Goal: Task Accomplishment & Management: Complete application form

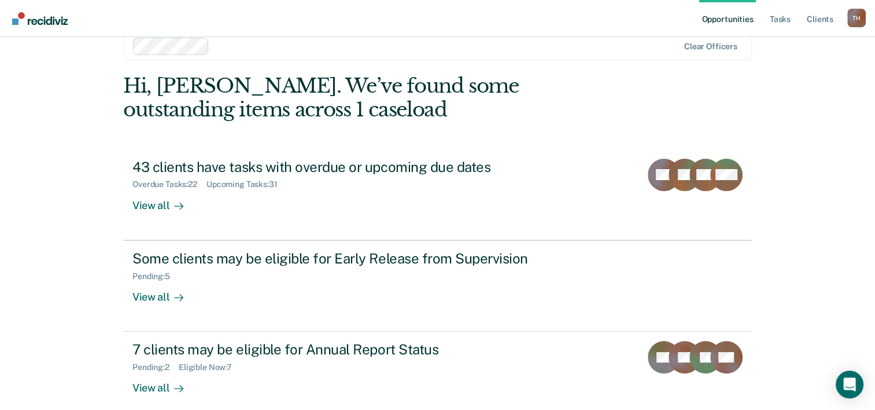
scroll to position [35, 0]
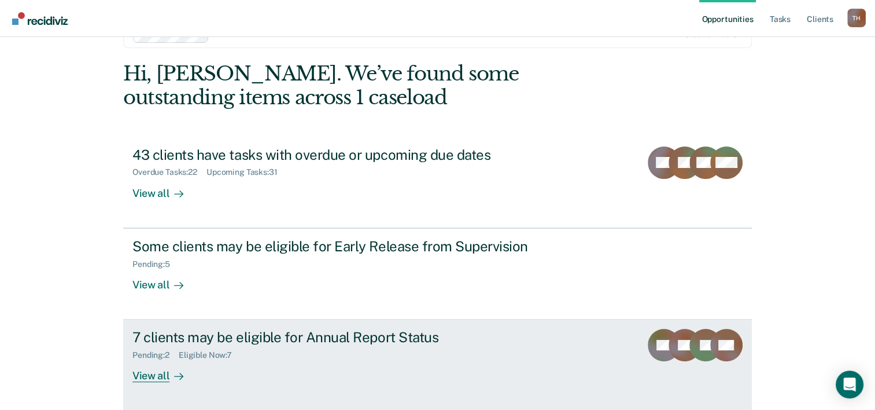
click at [160, 374] on div "View all" at bounding box center [164, 371] width 65 height 23
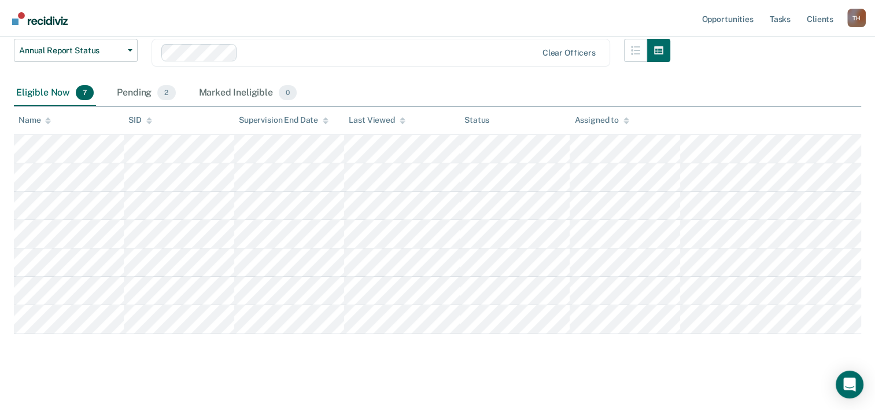
scroll to position [163, 0]
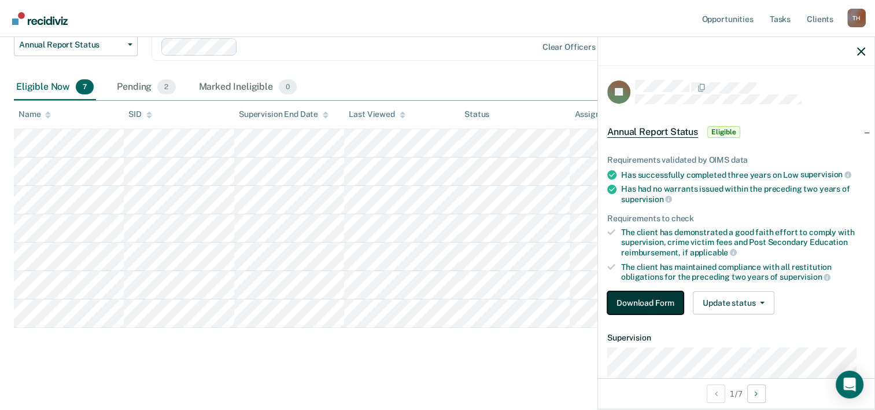
click at [654, 300] on button "Download Form" at bounding box center [645, 302] width 76 height 23
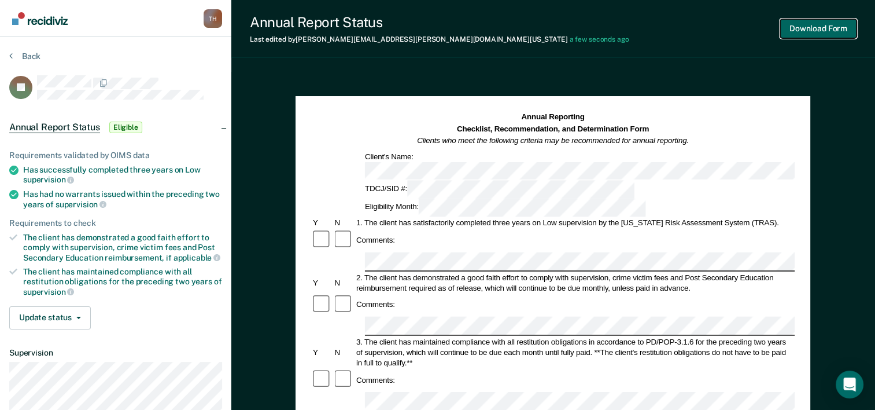
click at [821, 31] on button "Download Form" at bounding box center [818, 28] width 76 height 19
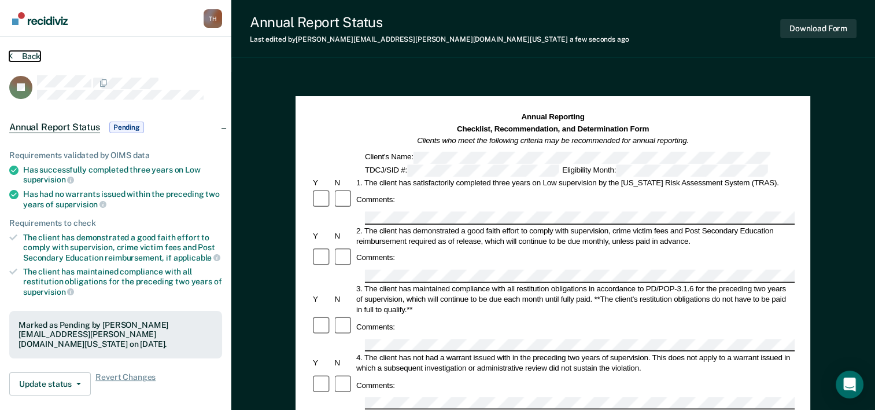
click at [28, 53] on button "Back" at bounding box center [24, 56] width 31 height 10
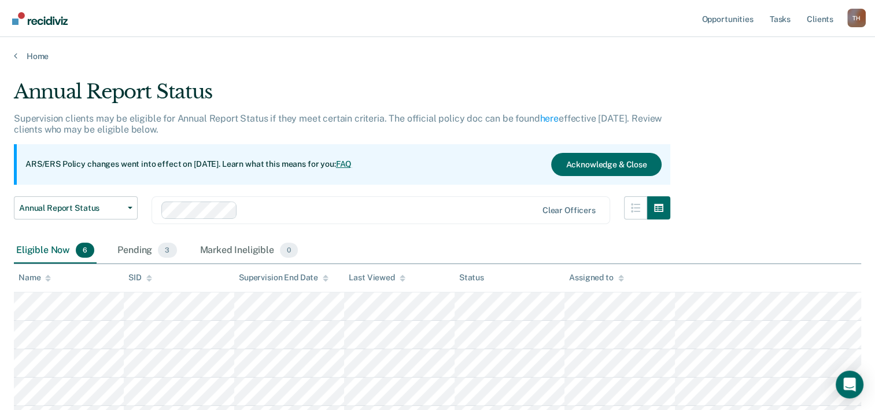
scroll to position [134, 0]
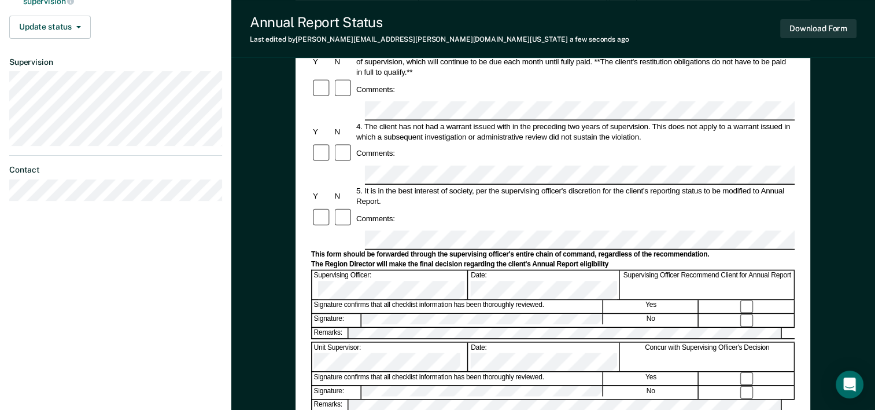
scroll to position [289, 0]
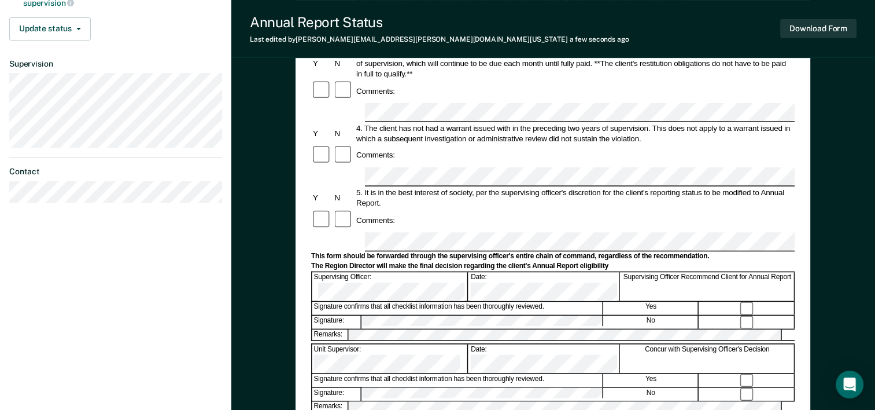
click at [340, 209] on div at bounding box center [343, 220] width 21 height 22
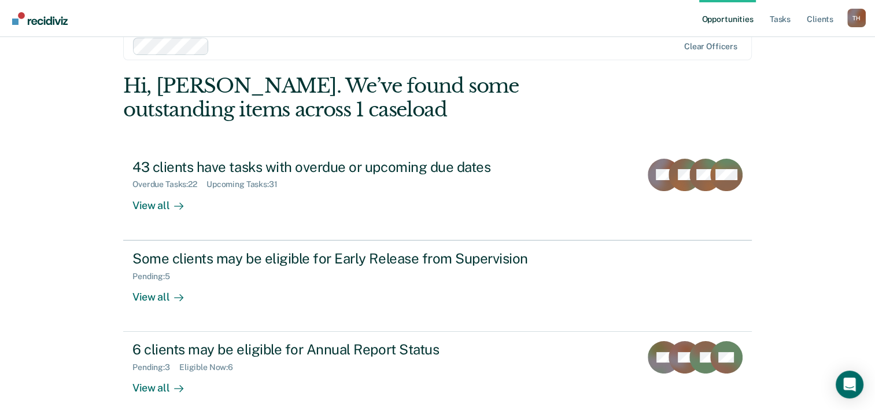
scroll to position [35, 0]
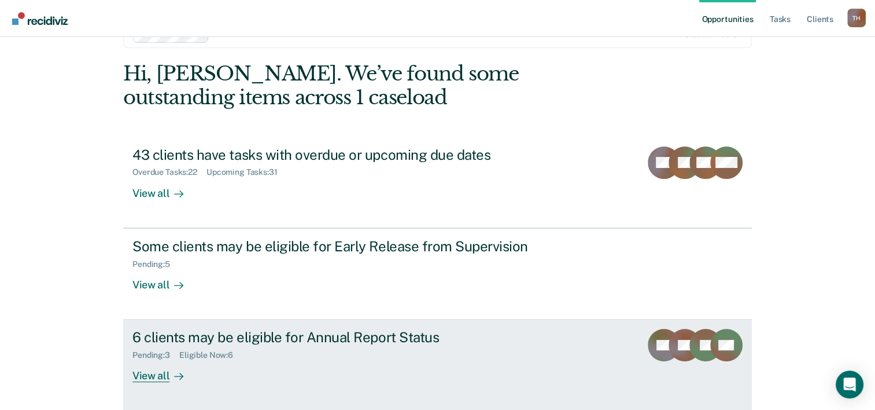
click at [293, 331] on div "6 clients may be eligible for Annual Report Status" at bounding box center [335, 337] width 406 height 17
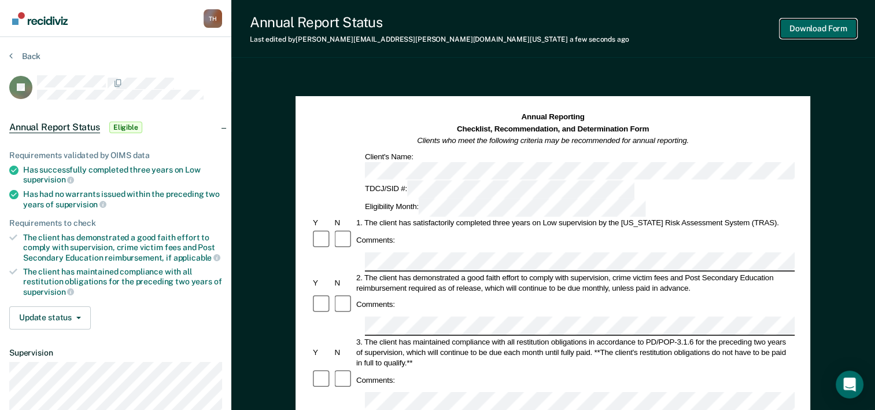
click at [815, 29] on button "Download Form" at bounding box center [818, 28] width 76 height 19
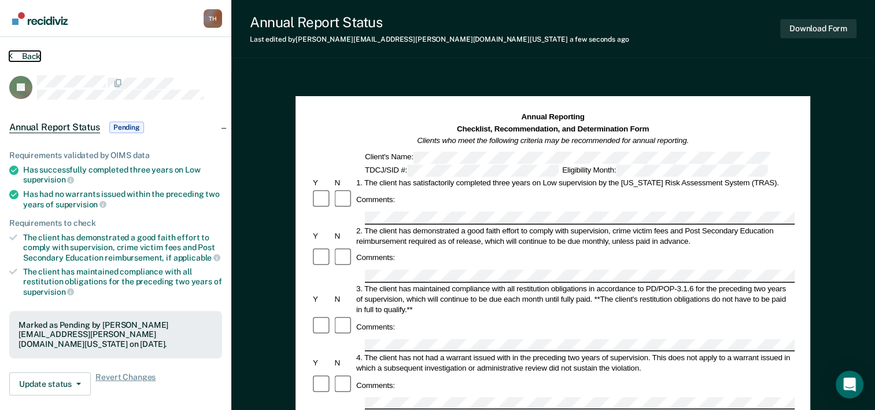
click at [29, 59] on button "Back" at bounding box center [24, 56] width 31 height 10
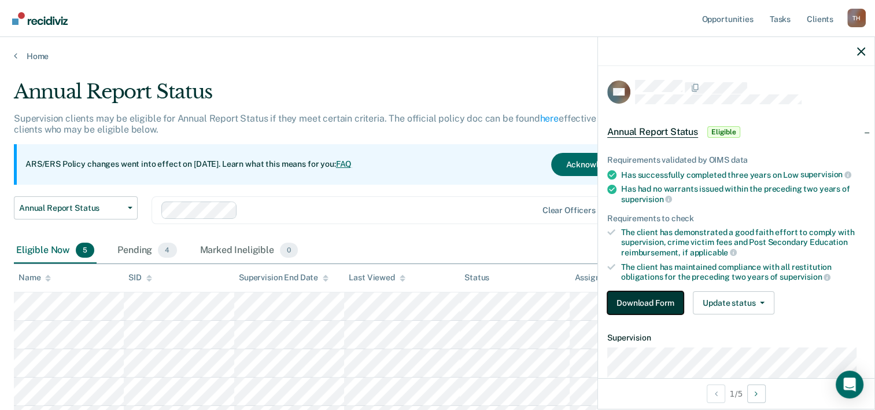
click at [659, 297] on button "Download Form" at bounding box center [645, 302] width 76 height 23
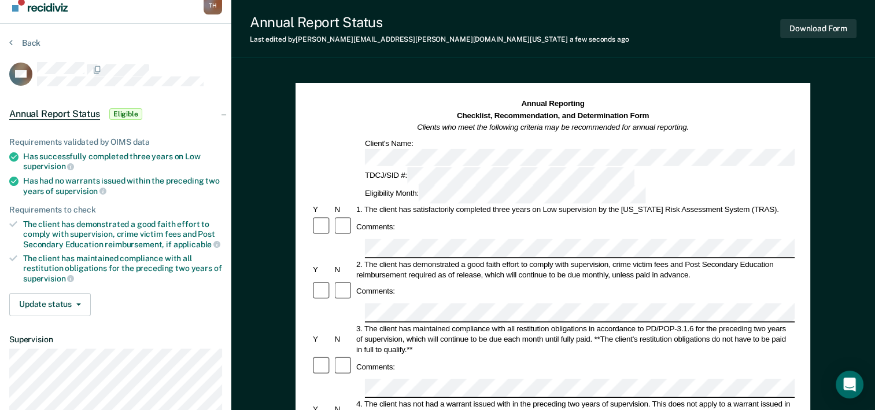
scroll to position [371, 0]
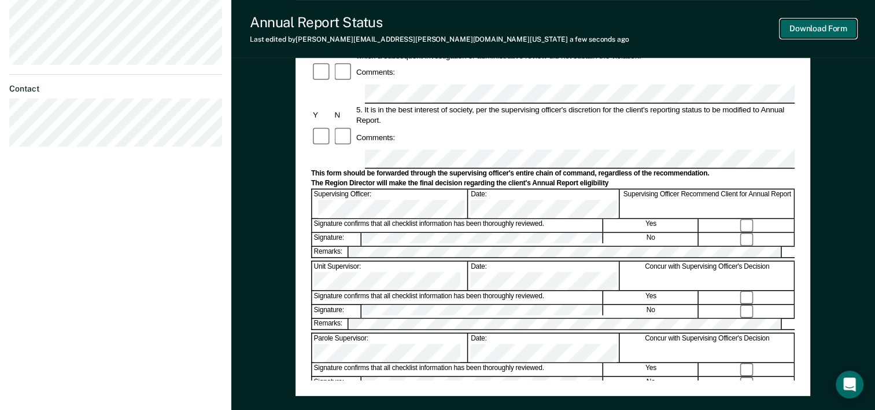
click at [820, 33] on button "Download Form" at bounding box center [818, 28] width 76 height 19
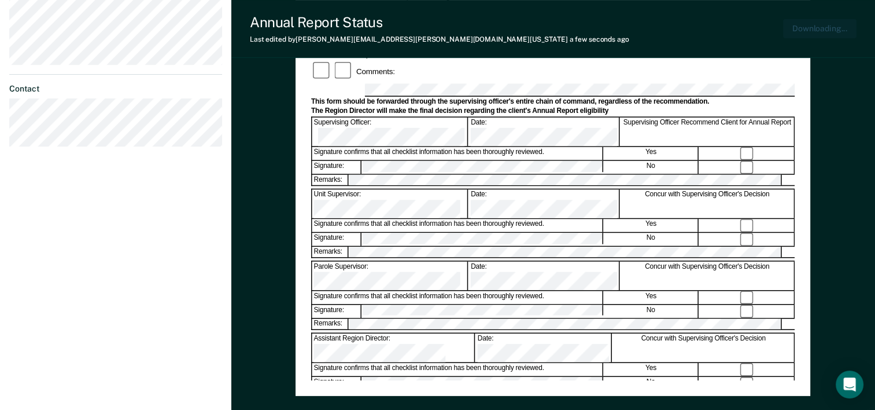
scroll to position [428, 0]
